Goal: Use online tool/utility: Utilize a website feature to perform a specific function

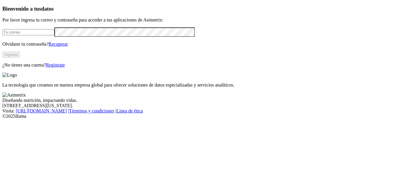
type input "[PERSON_NAME][EMAIL_ADDRESS][PERSON_NAME][PERSON_NAME][DOMAIN_NAME]"
click at [20, 58] on button "Ingresa" at bounding box center [11, 54] width 18 height 6
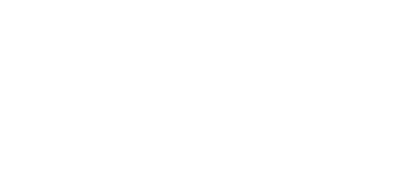
scroll to position [148, 0]
